Goal: Information Seeking & Learning: Learn about a topic

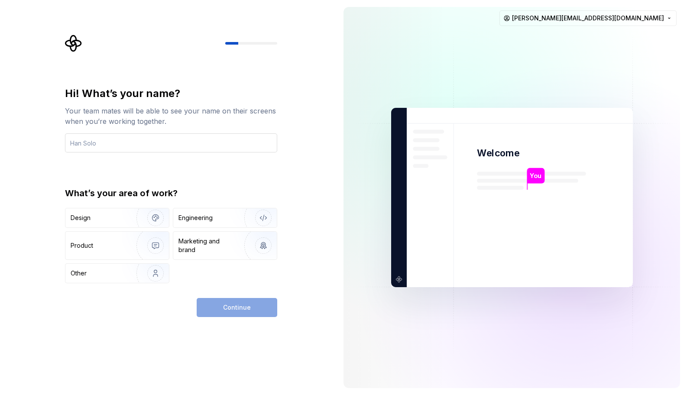
click at [205, 147] on input "text" at bounding box center [171, 142] width 212 height 19
type input "[PERSON_NAME]"
click at [190, 216] on div "Engineering" at bounding box center [195, 217] width 34 height 9
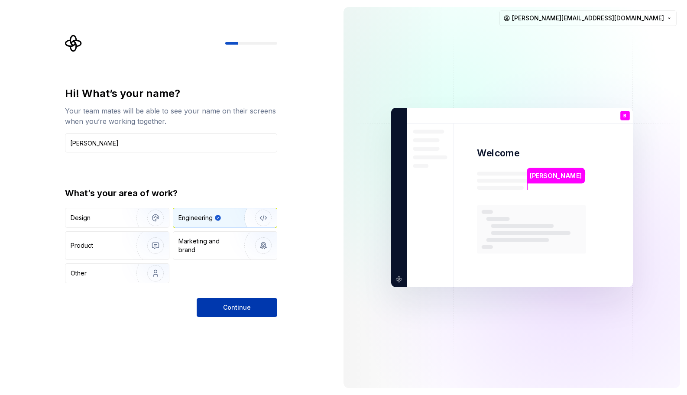
click at [230, 302] on button "Continue" at bounding box center [237, 307] width 81 height 19
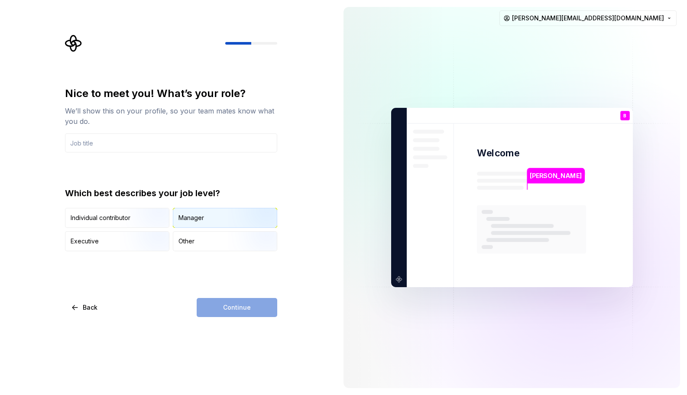
click at [218, 218] on div "Manager" at bounding box center [224, 217] width 103 height 19
click at [252, 306] on div "Continue" at bounding box center [237, 307] width 81 height 19
click at [104, 152] on input "text" at bounding box center [171, 142] width 212 height 19
click at [112, 145] on input "text" at bounding box center [171, 142] width 212 height 19
paste input "Senior Manager,Software Engineering"
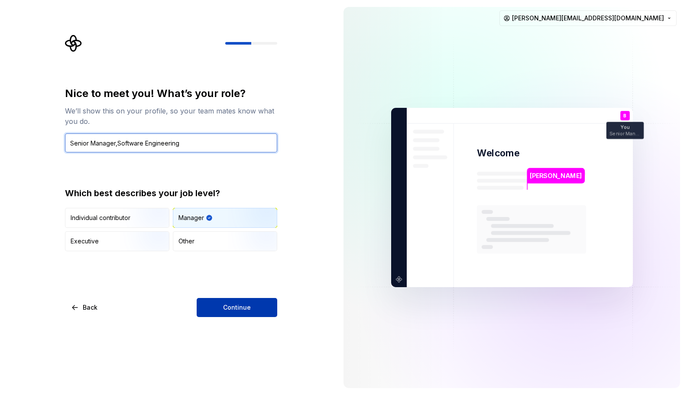
type input "Senior Manager,Software Engineering"
click at [214, 309] on button "Continue" at bounding box center [237, 307] width 81 height 19
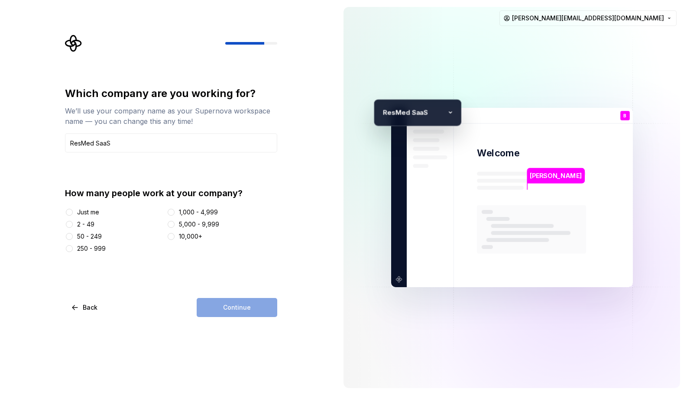
type input "ResMed SaaS"
click at [172, 235] on button "10,000+" at bounding box center [171, 236] width 7 height 7
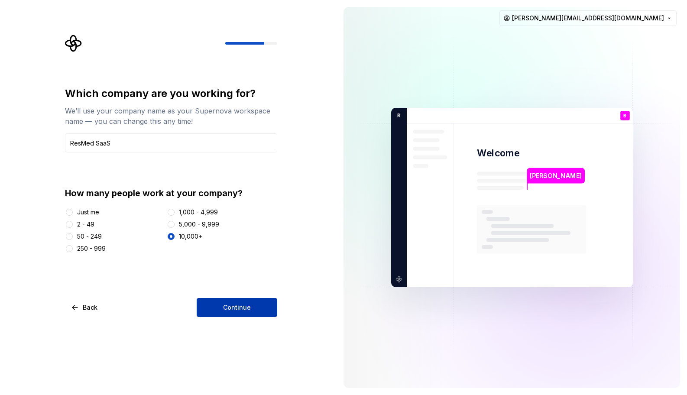
click at [241, 310] on span "Continue" at bounding box center [237, 307] width 28 height 9
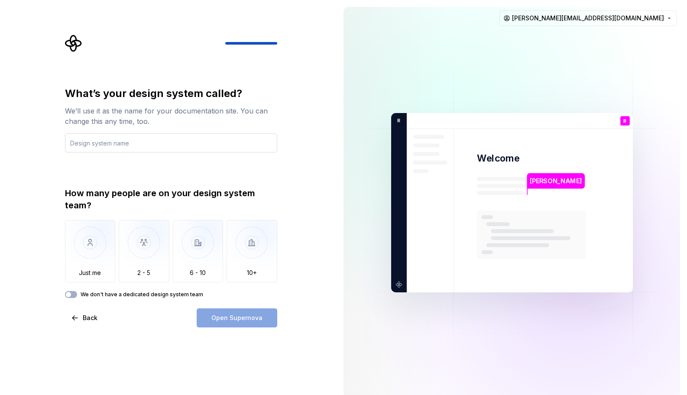
click at [104, 143] on input "text" at bounding box center [171, 142] width 212 height 19
type input "Open Health"
click at [260, 318] on div "Open Supernova" at bounding box center [237, 317] width 81 height 19
click at [139, 245] on img "button" at bounding box center [144, 249] width 51 height 58
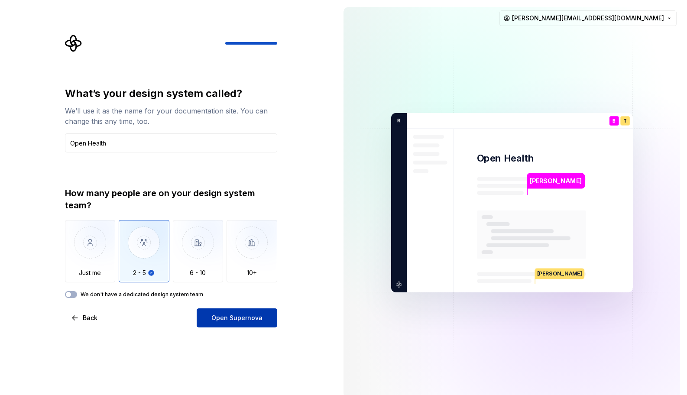
click at [226, 317] on span "Open Supernova" at bounding box center [236, 317] width 51 height 9
click at [69, 290] on div "How many people are on your design system team? Just me 2 - 5 6 - 10 10+ We don…" at bounding box center [171, 242] width 212 height 111
click at [73, 293] on button "We don't have a dedicated design system team" at bounding box center [71, 294] width 12 height 7
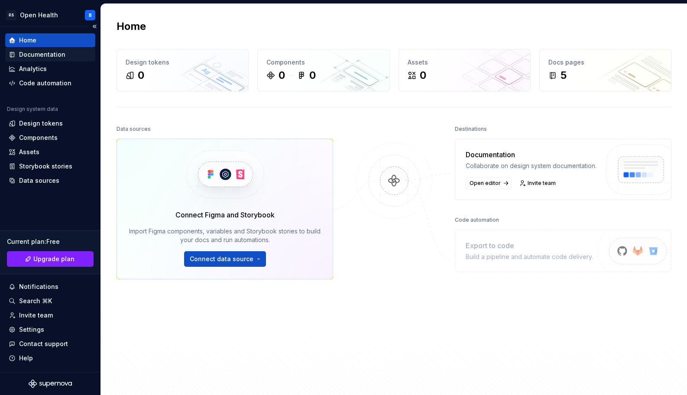
click at [29, 55] on div "Documentation" at bounding box center [42, 54] width 46 height 9
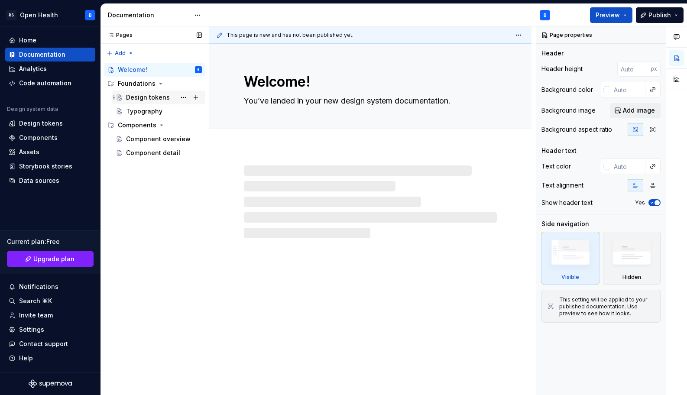
click at [144, 101] on div "Design tokens" at bounding box center [148, 97] width 44 height 9
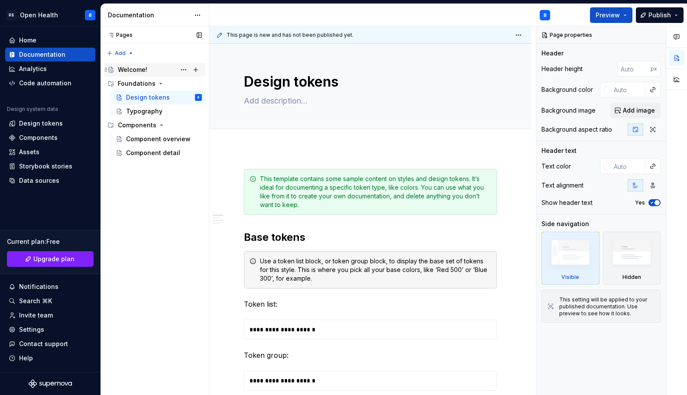
click at [120, 71] on div "Welcome!" at bounding box center [132, 69] width 29 height 9
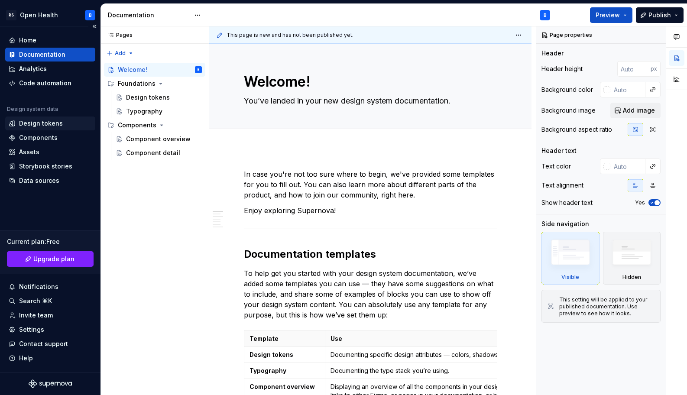
click at [30, 119] on div "Design tokens" at bounding box center [41, 123] width 44 height 9
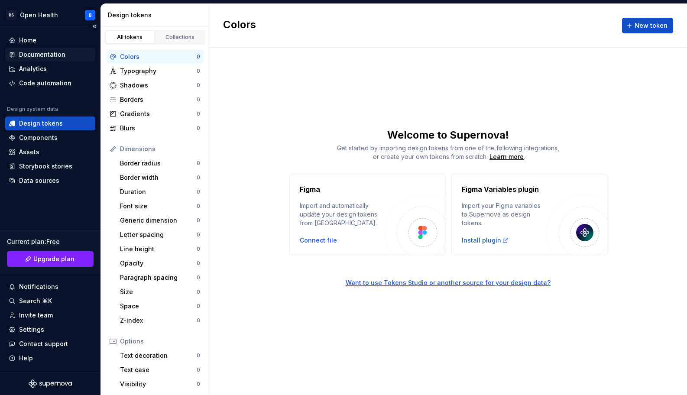
click at [29, 58] on div "Documentation" at bounding box center [42, 54] width 46 height 9
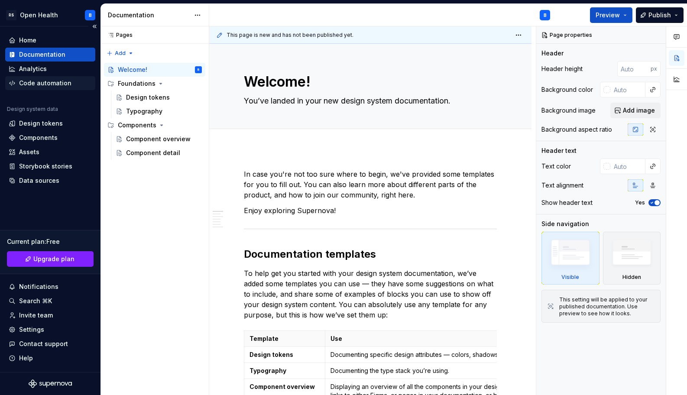
click at [45, 82] on div "Code automation" at bounding box center [45, 83] width 52 height 9
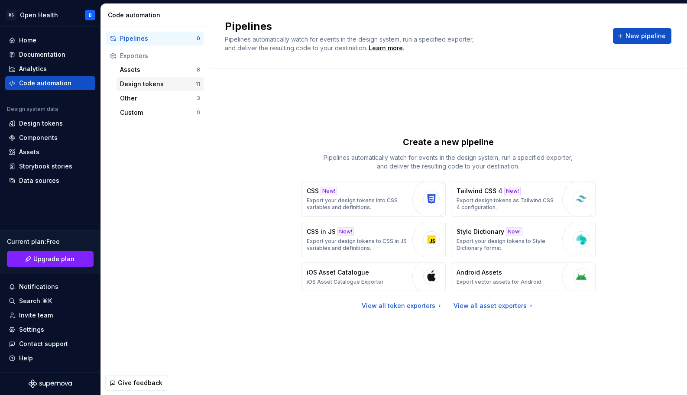
click at [135, 84] on div "Design tokens" at bounding box center [158, 84] width 76 height 9
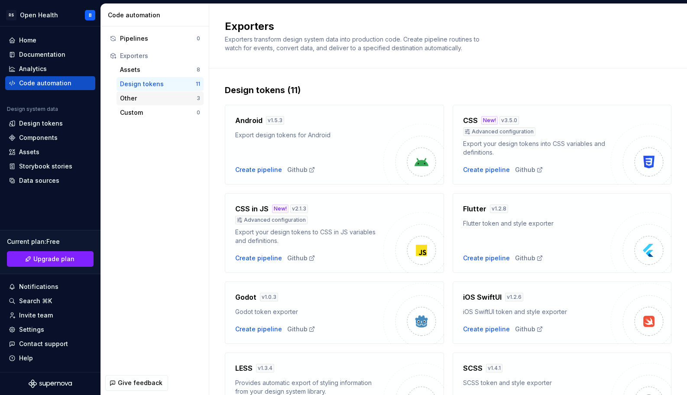
click at [134, 102] on div "Other" at bounding box center [158, 98] width 77 height 9
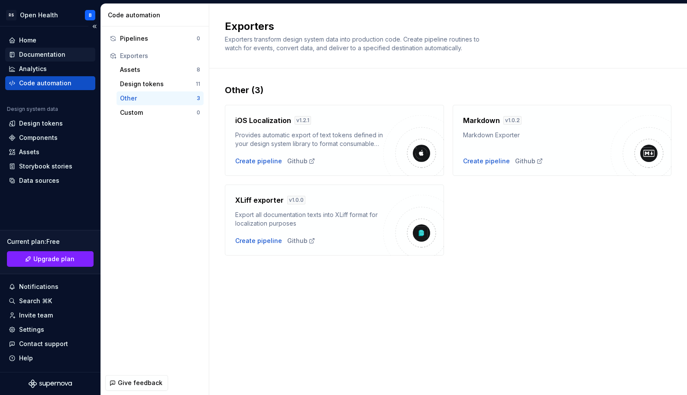
click at [43, 56] on div "Documentation" at bounding box center [42, 54] width 46 height 9
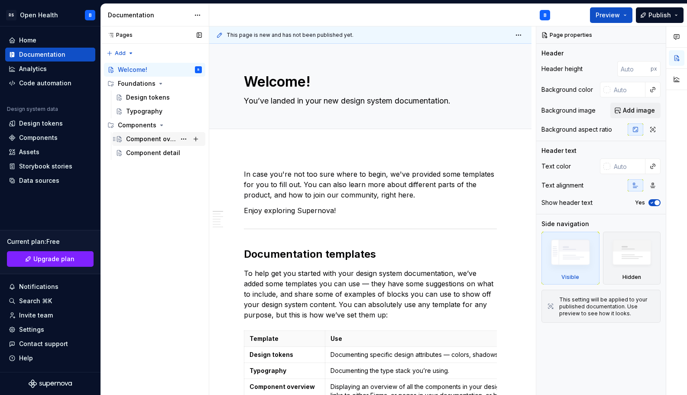
click at [151, 135] on div "Component overview" at bounding box center [151, 139] width 50 height 9
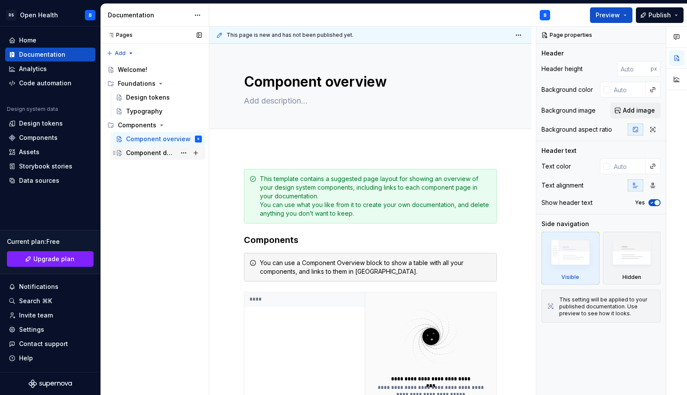
click at [141, 152] on div "Component detail" at bounding box center [151, 152] width 50 height 9
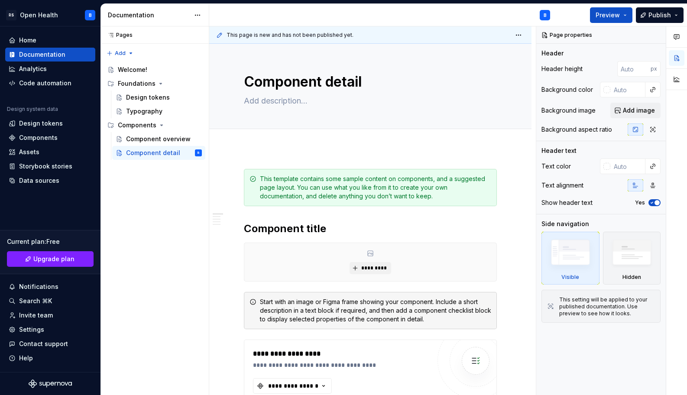
click at [566, 12] on div "Preview Publish" at bounding box center [622, 15] width 130 height 22
click at [30, 15] on html "RS Open Health B Home Documentation Analytics Code automation Design system dat…" at bounding box center [343, 197] width 687 height 395
click at [47, 200] on html "RS Open Health B Home Documentation Analytics Code automation Design system dat…" at bounding box center [343, 197] width 687 height 395
click at [20, 47] on div "Home Documentation Analytics Code automation" at bounding box center [50, 61] width 90 height 57
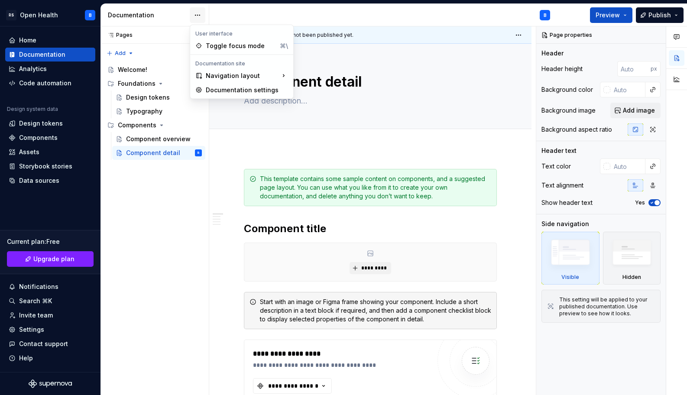
click at [198, 16] on html "RS Open Health B Home Documentation Analytics Code automation Design system dat…" at bounding box center [343, 197] width 687 height 395
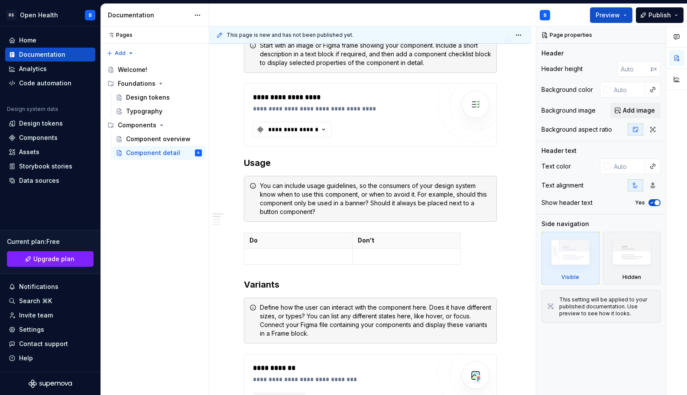
scroll to position [256, 0]
click at [151, 136] on div "Component overview" at bounding box center [151, 139] width 50 height 9
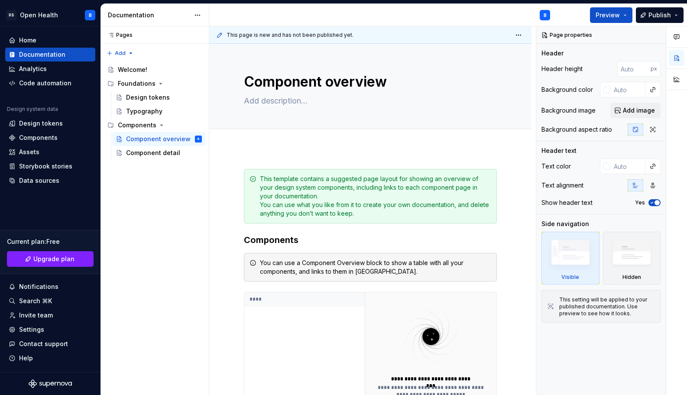
type textarea "*"
